Goal: Transaction & Acquisition: Purchase product/service

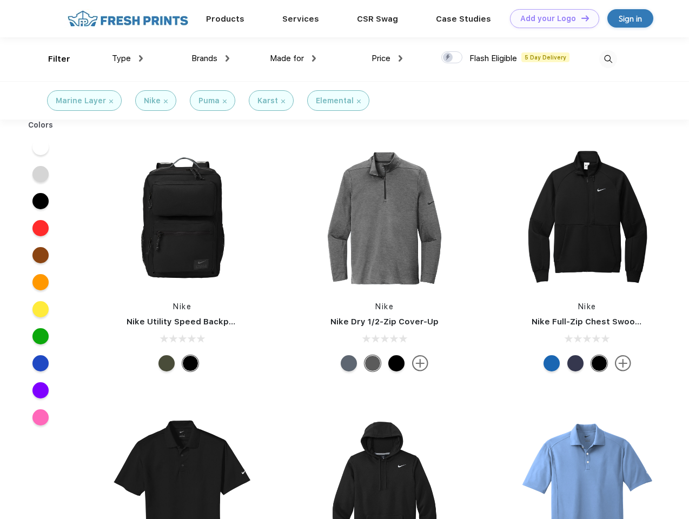
click at [550, 18] on link "Add your Logo Design Tool" at bounding box center [554, 18] width 89 height 19
click at [0, 0] on div "Design Tool" at bounding box center [0, 0] width 0 height 0
click at [580, 18] on link "Add your Logo Design Tool" at bounding box center [554, 18] width 89 height 19
click at [52, 59] on div "Filter" at bounding box center [59, 59] width 22 height 12
click at [128, 58] on span "Type" at bounding box center [121, 59] width 19 height 10
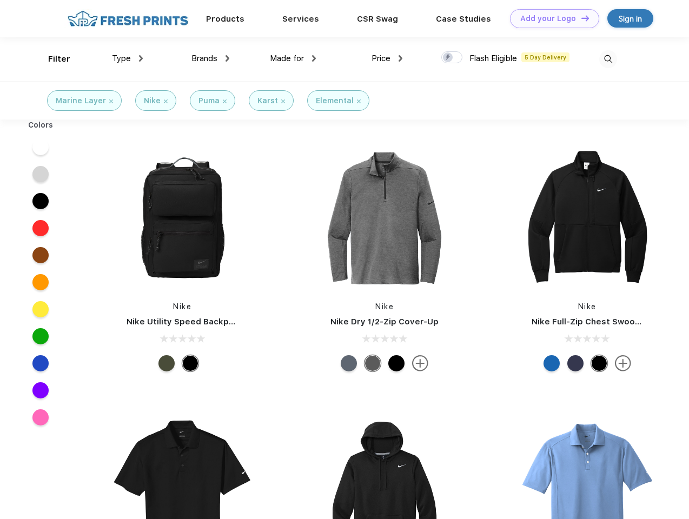
click at [210, 58] on span "Brands" at bounding box center [204, 59] width 26 height 10
click at [293, 58] on span "Made for" at bounding box center [287, 59] width 34 height 10
click at [387, 58] on span "Price" at bounding box center [380, 59] width 19 height 10
click at [452, 58] on div at bounding box center [451, 57] width 21 height 12
click at [448, 58] on input "checkbox" at bounding box center [444, 54] width 7 height 7
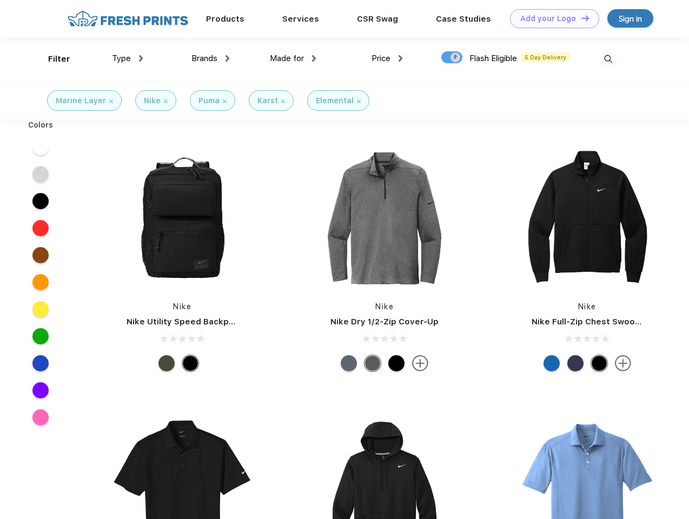
click at [608, 59] on img at bounding box center [608, 59] width 18 height 18
